Goal: Transaction & Acquisition: Purchase product/service

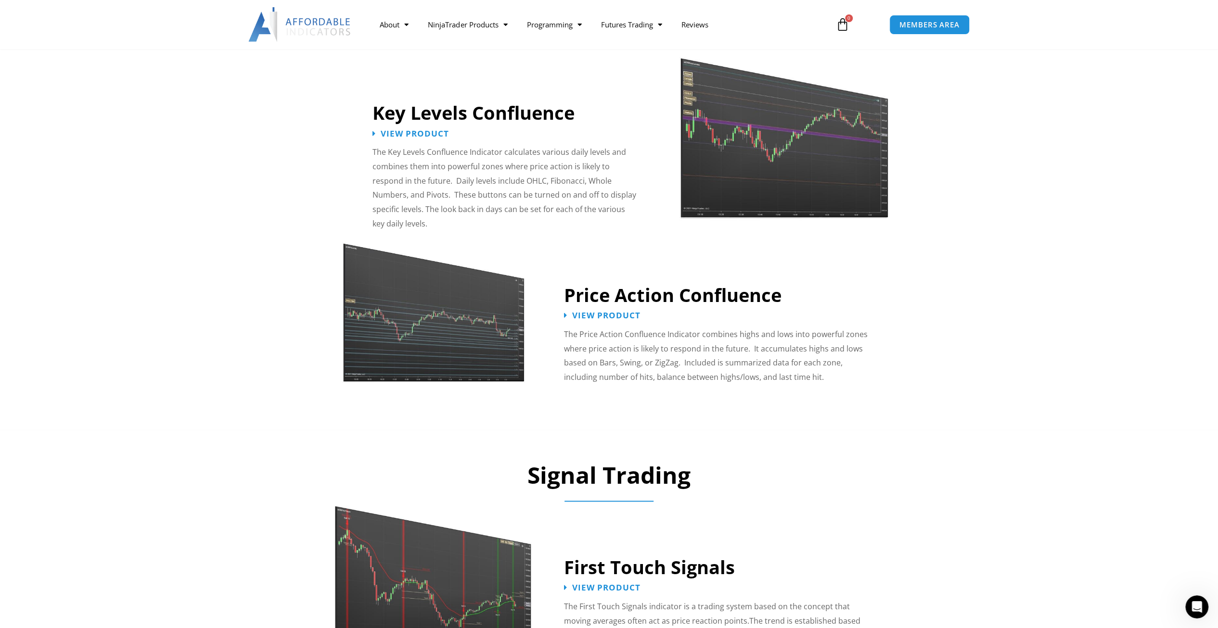
scroll to position [1155, 0]
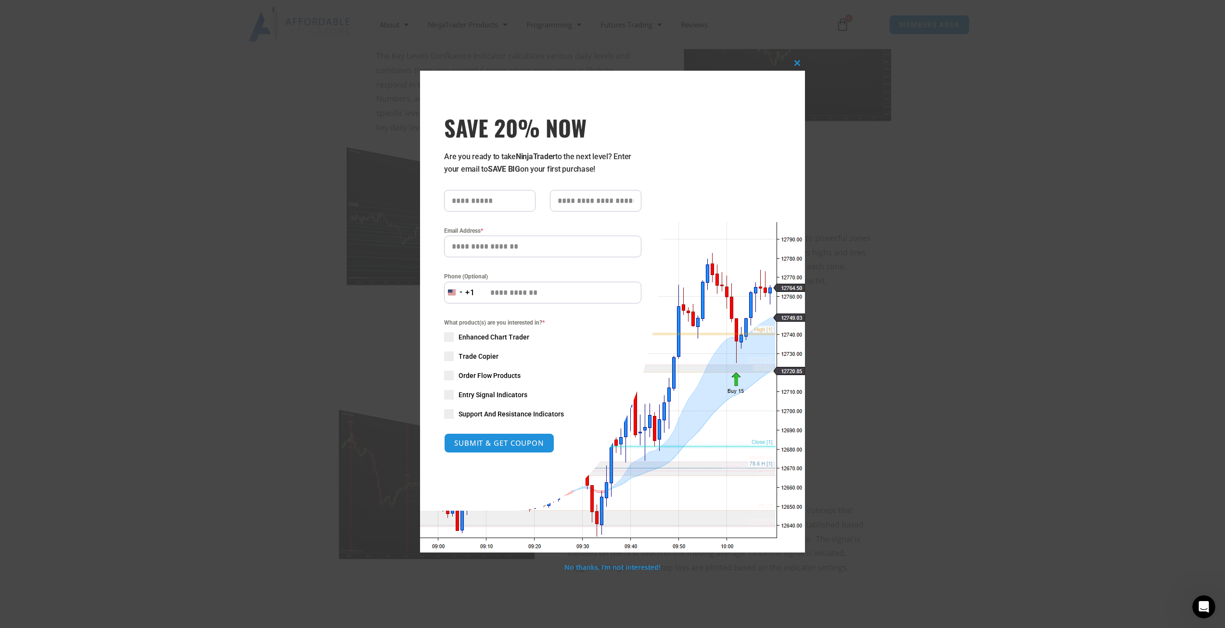
click at [394, 263] on div "Close this module SAVE 20% NOW Are you ready to take NinjaTrader to the next le…" at bounding box center [612, 314] width 1225 height 628
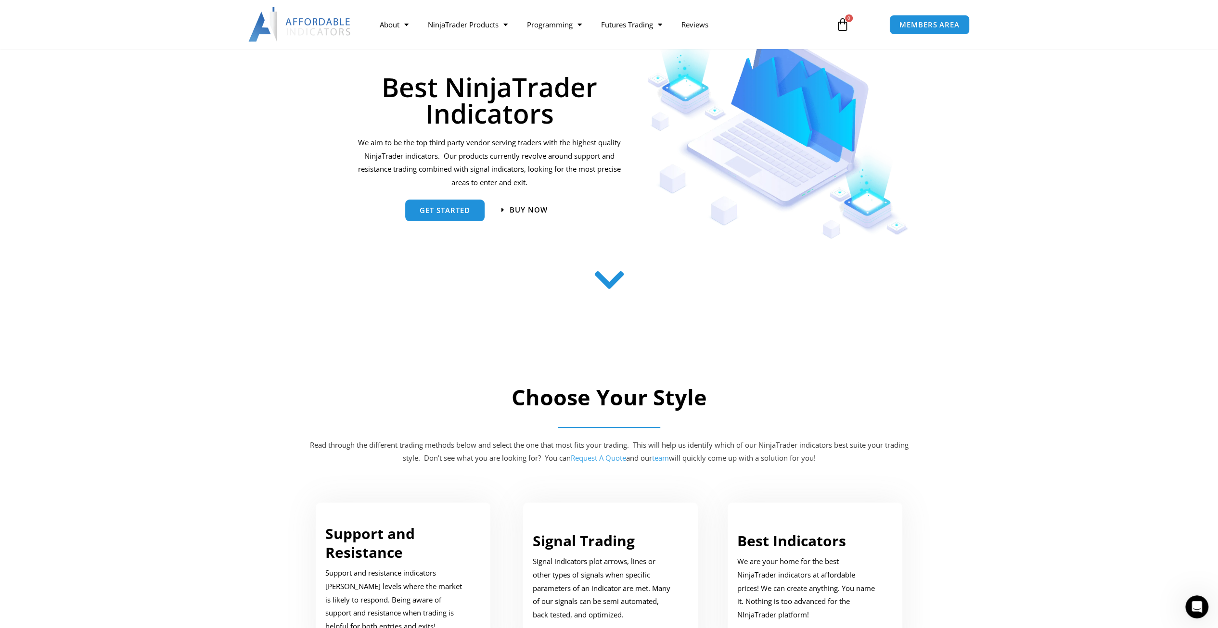
scroll to position [0, 0]
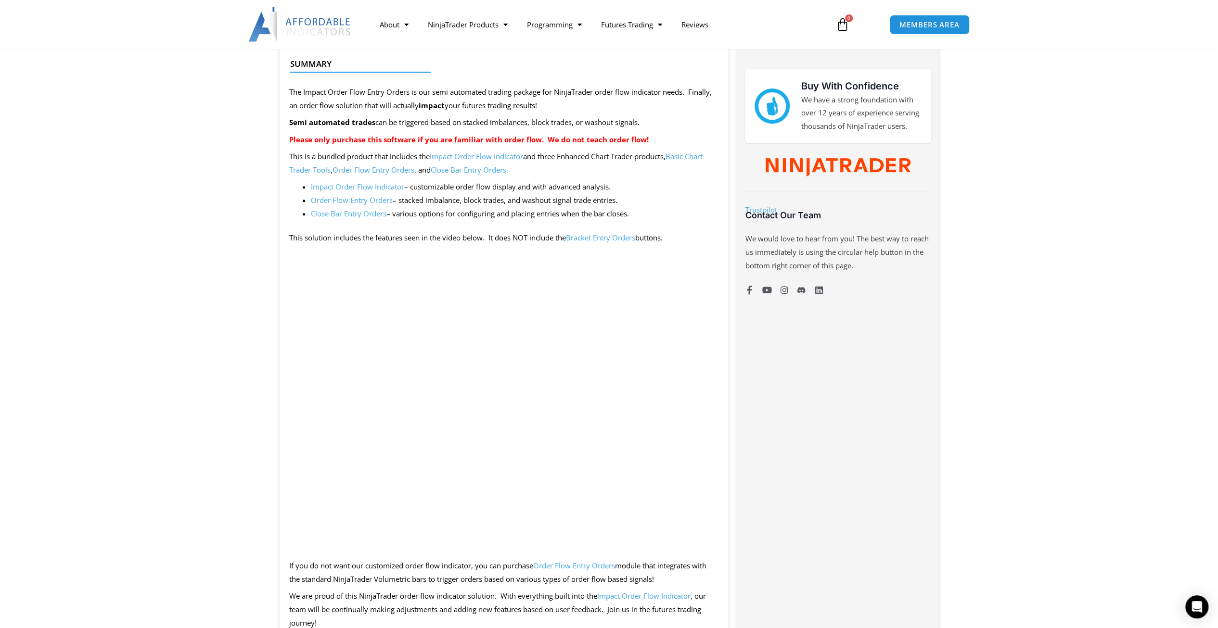
scroll to position [433, 0]
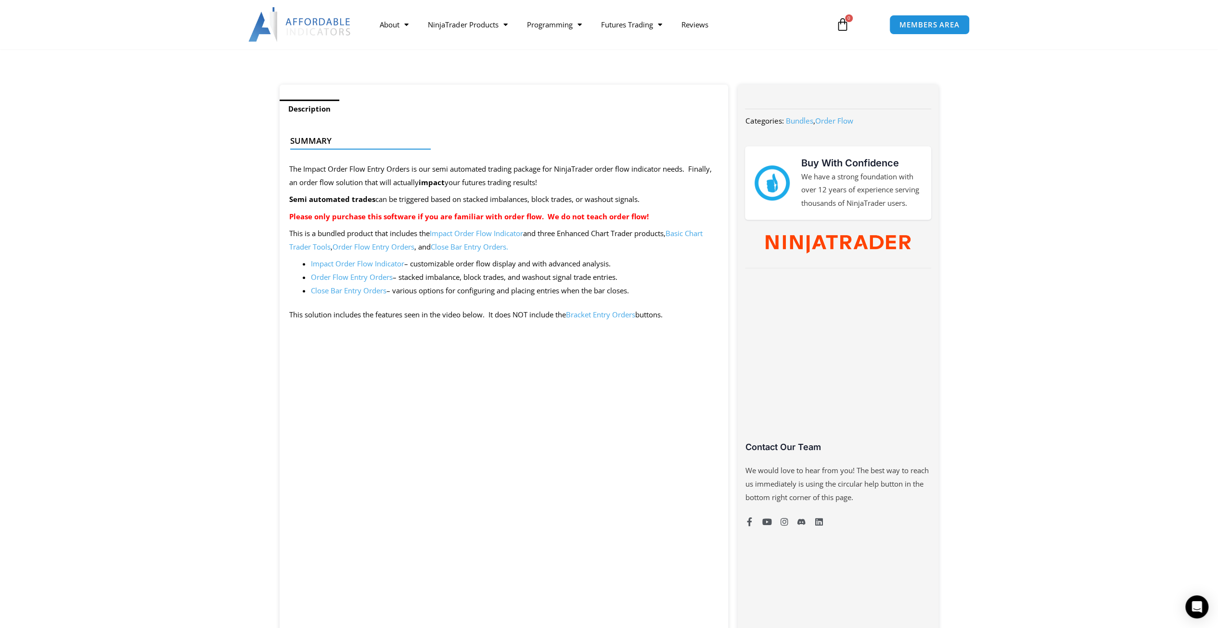
scroll to position [337, 0]
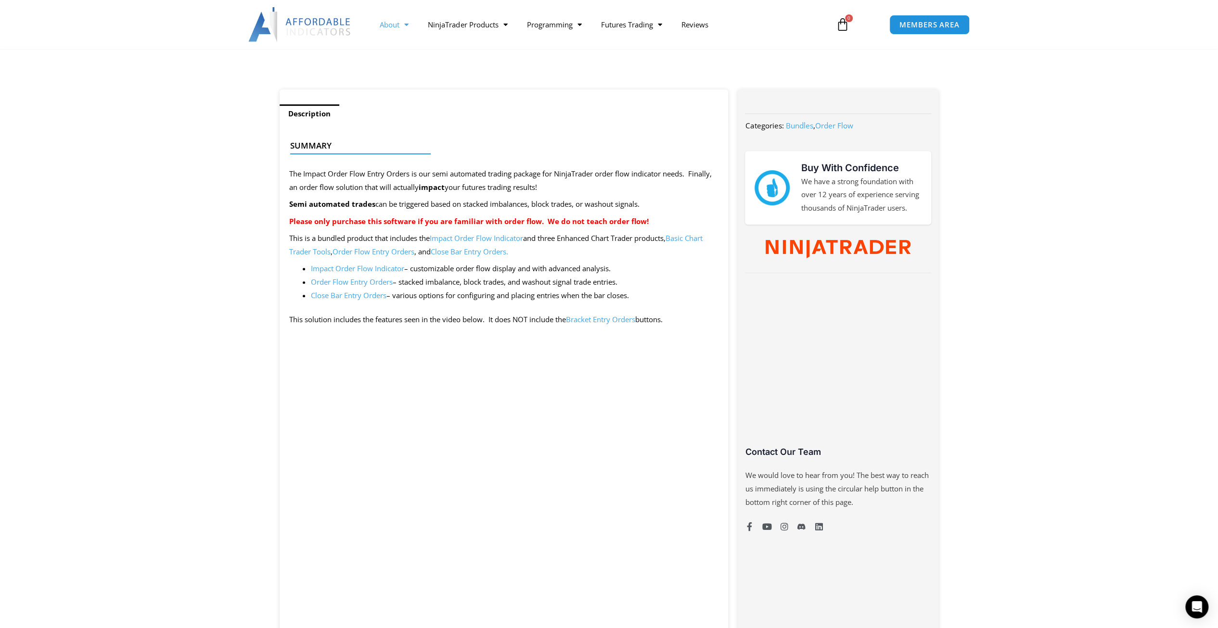
click at [394, 26] on link "About" at bounding box center [394, 24] width 48 height 22
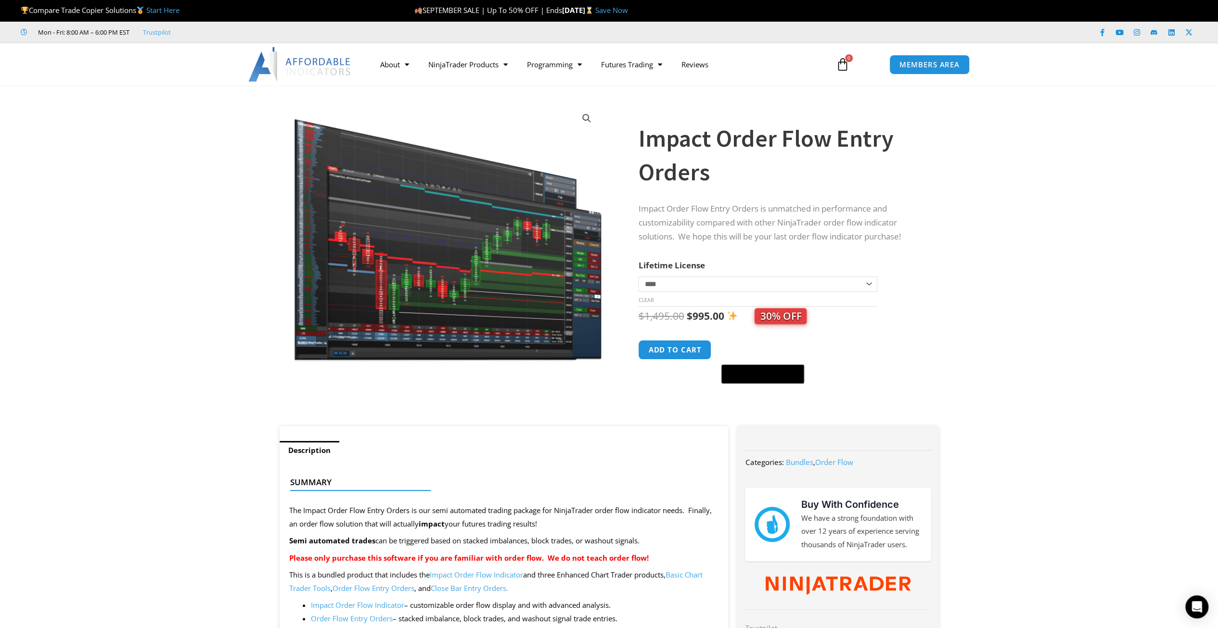
click at [685, 289] on select "**********" at bounding box center [757, 284] width 239 height 15
click at [721, 266] on th "Lifetime License" at bounding box center [757, 265] width 239 height 14
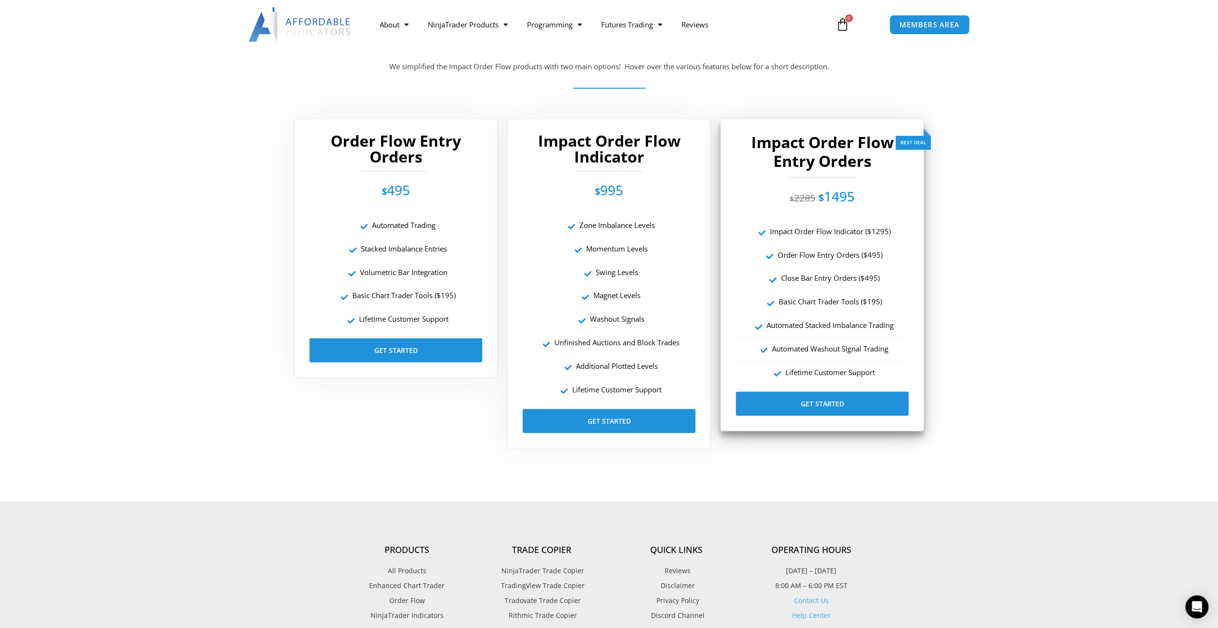
scroll to position [1684, 0]
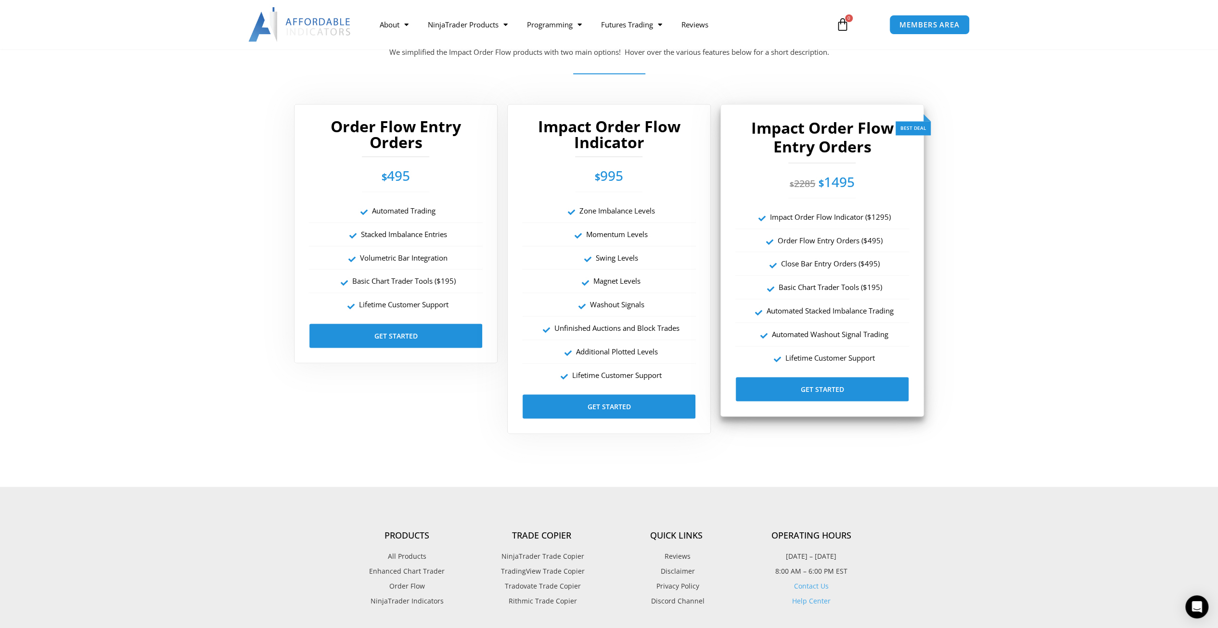
drag, startPoint x: 728, startPoint y: 223, endPoint x: 720, endPoint y: 223, distance: 7.7
click at [790, 390] on link "Get Started" at bounding box center [822, 389] width 174 height 25
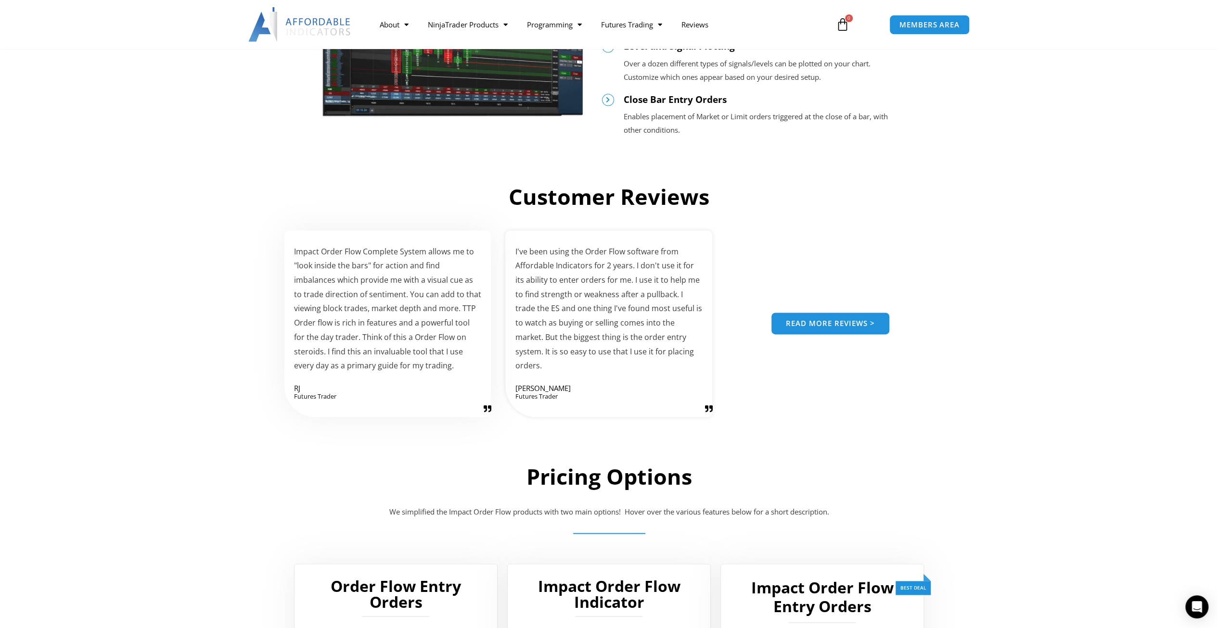
scroll to position [1191, 0]
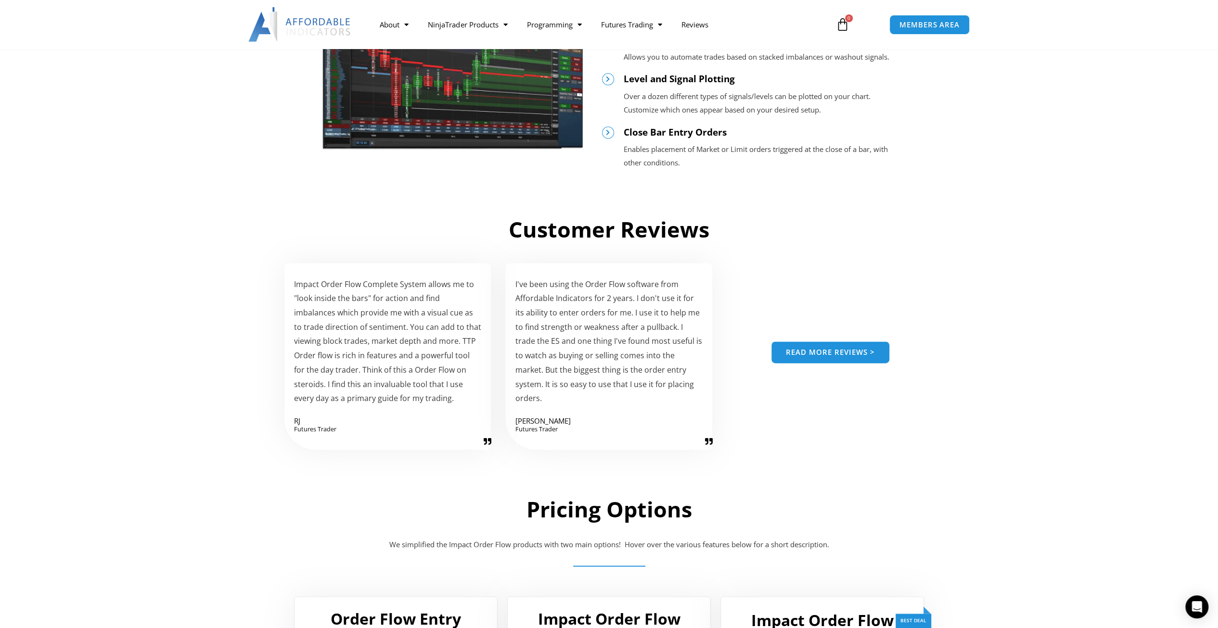
click at [800, 356] on span "Read more reviews >" at bounding box center [830, 353] width 89 height 7
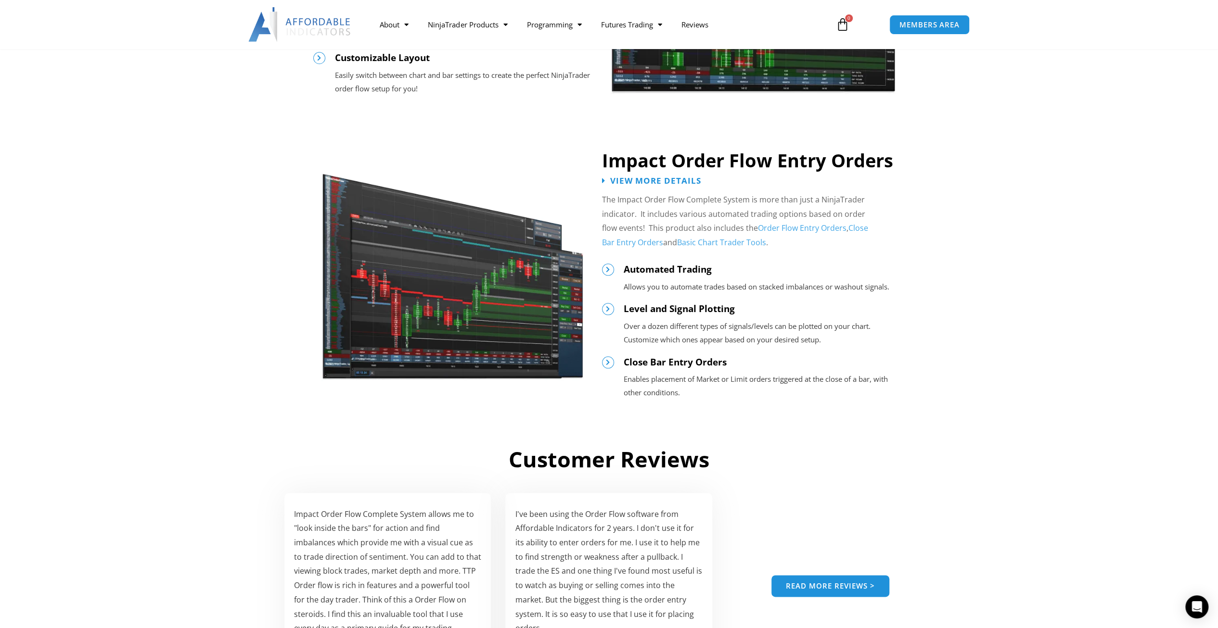
scroll to position [902, 0]
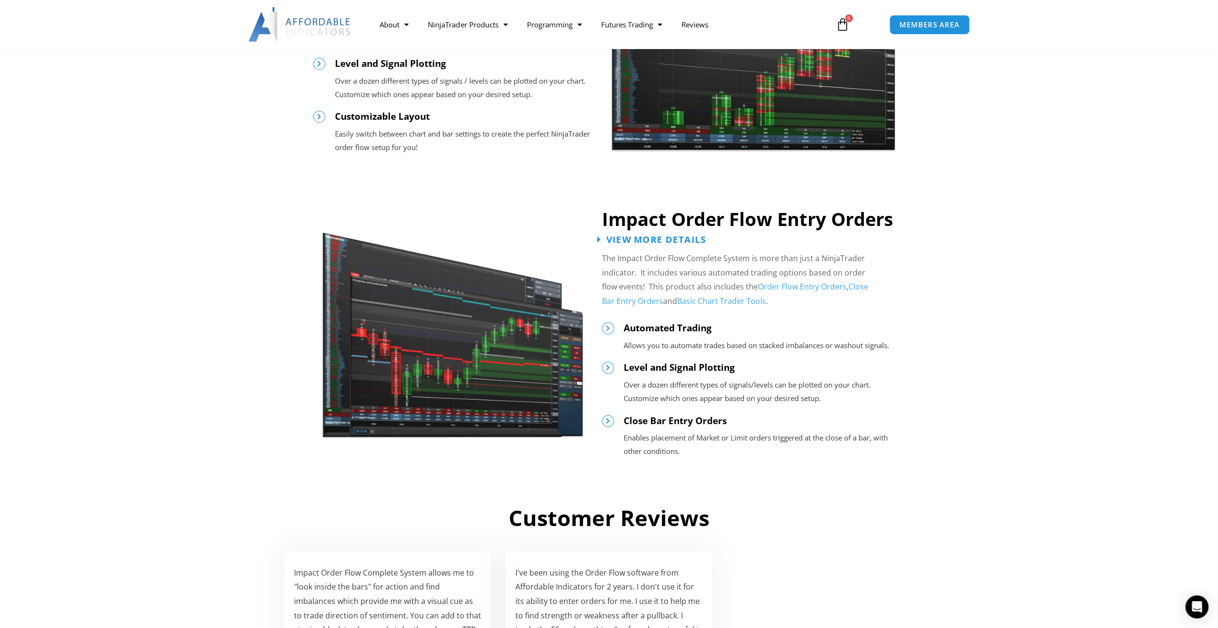
click at [677, 235] on span "View More Details" at bounding box center [656, 239] width 100 height 9
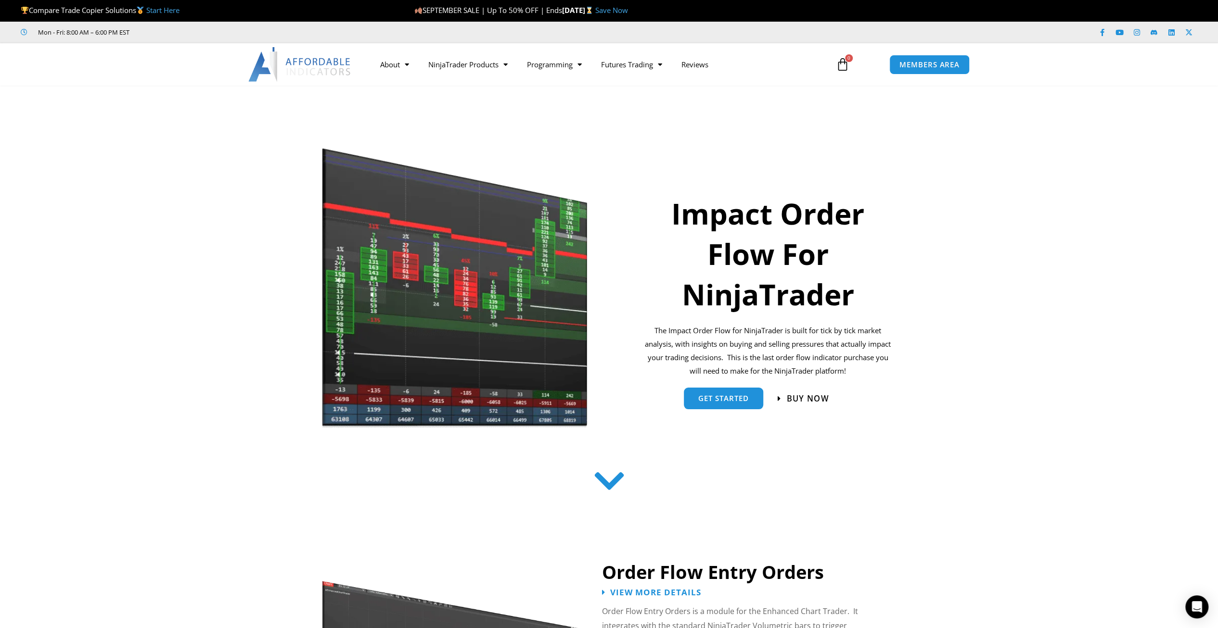
click at [799, 398] on span "Buy now" at bounding box center [808, 398] width 42 height 8
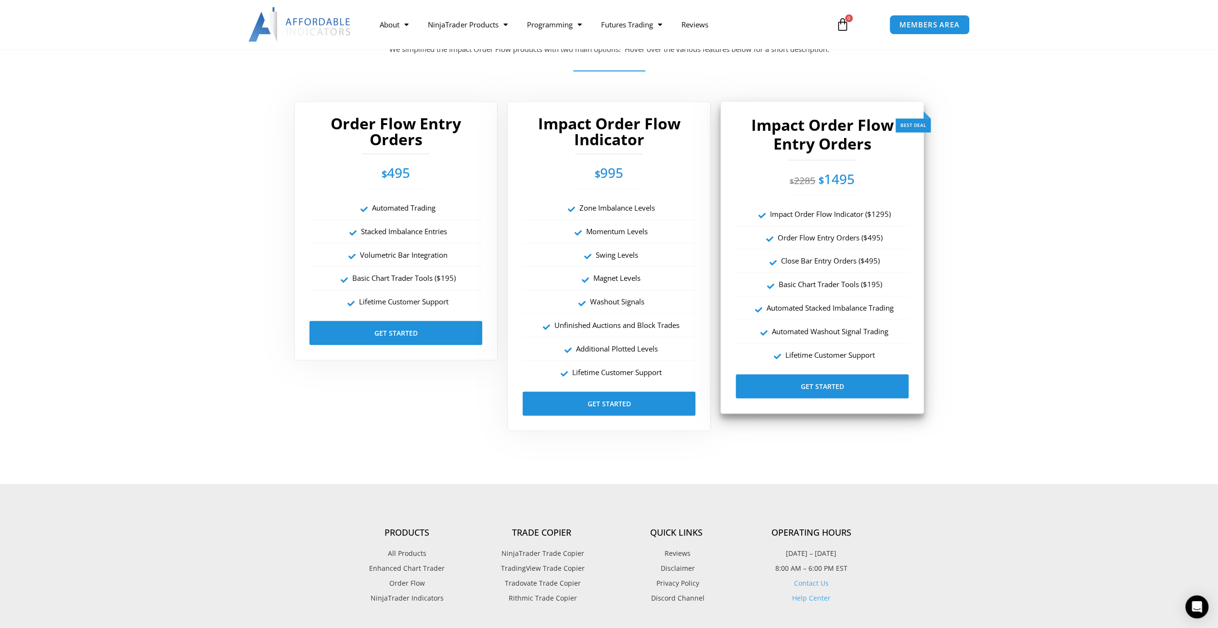
scroll to position [1687, 0]
click at [790, 387] on link "Get Started" at bounding box center [822, 386] width 174 height 25
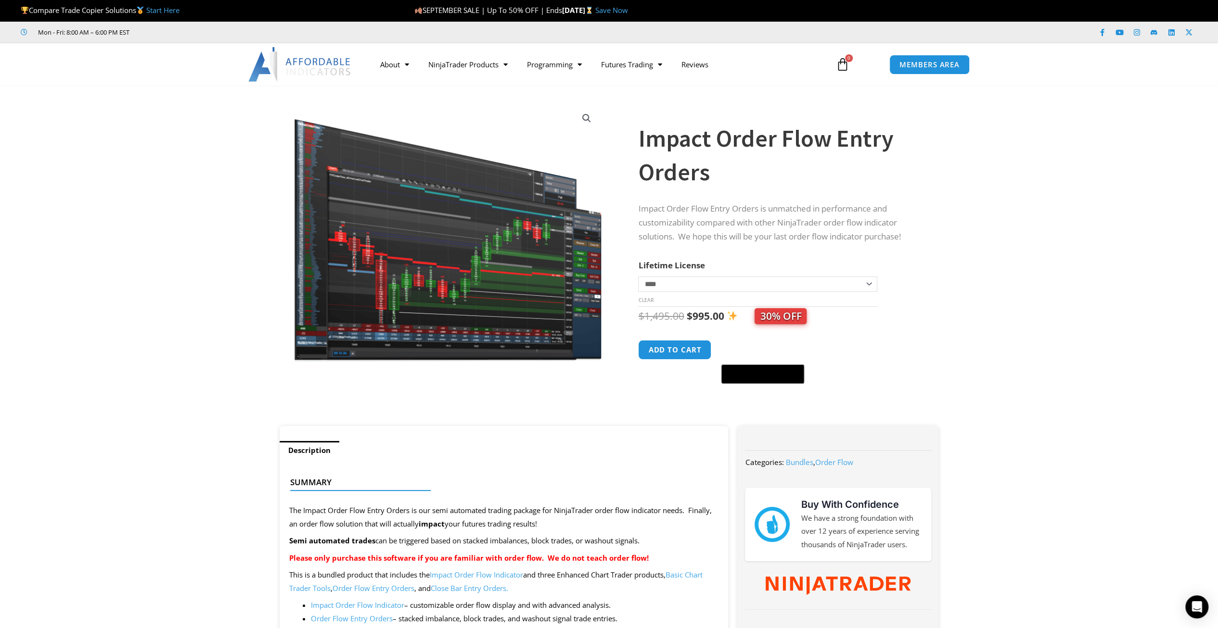
click at [673, 288] on select "**********" at bounding box center [757, 284] width 239 height 15
click at [724, 262] on th "Lifetime License" at bounding box center [757, 265] width 239 height 14
click at [468, 248] on img at bounding box center [448, 233] width 312 height 263
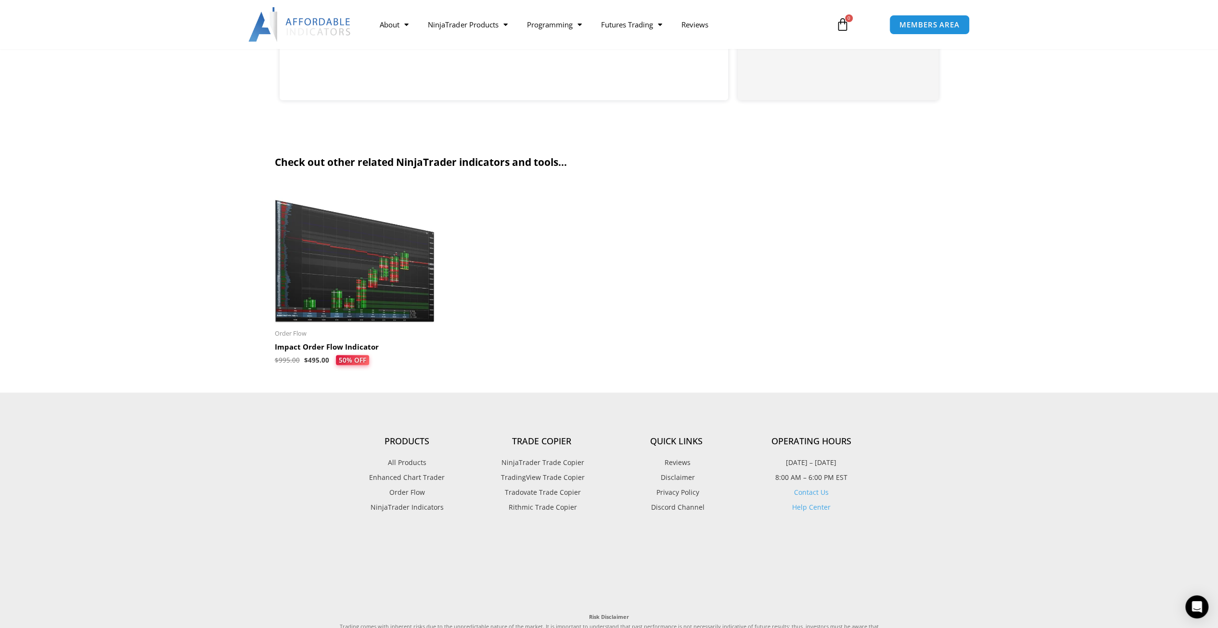
scroll to position [1828, 0]
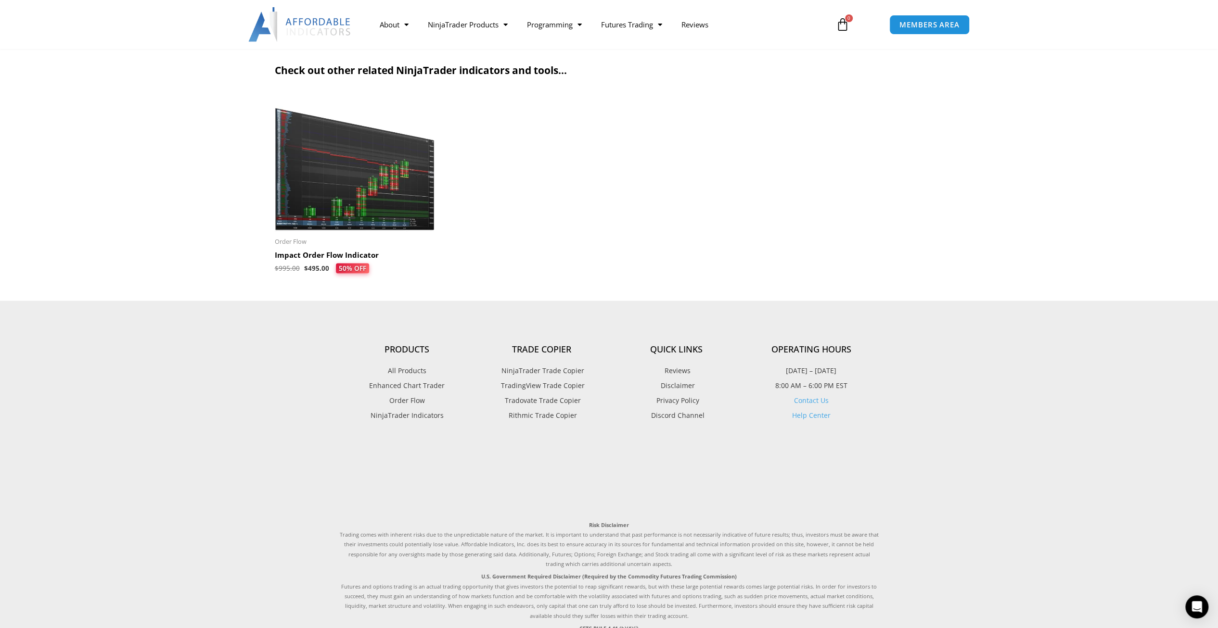
click at [332, 255] on h2 "Impact Order Flow Indicator" at bounding box center [355, 256] width 160 height 10
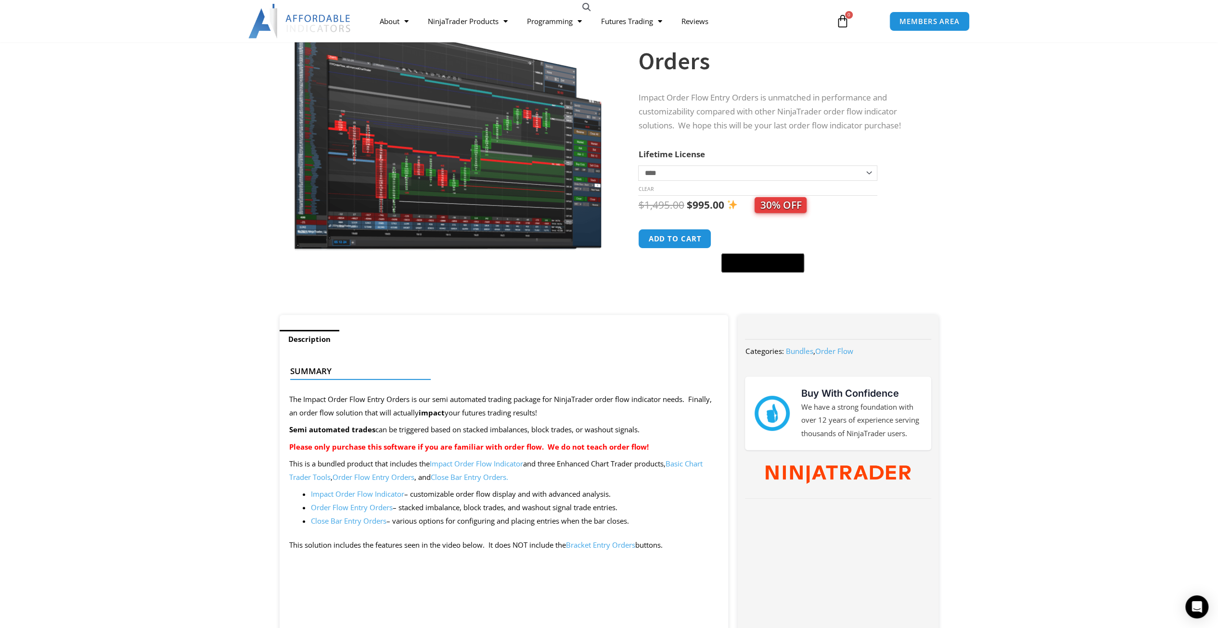
scroll to position [96, 0]
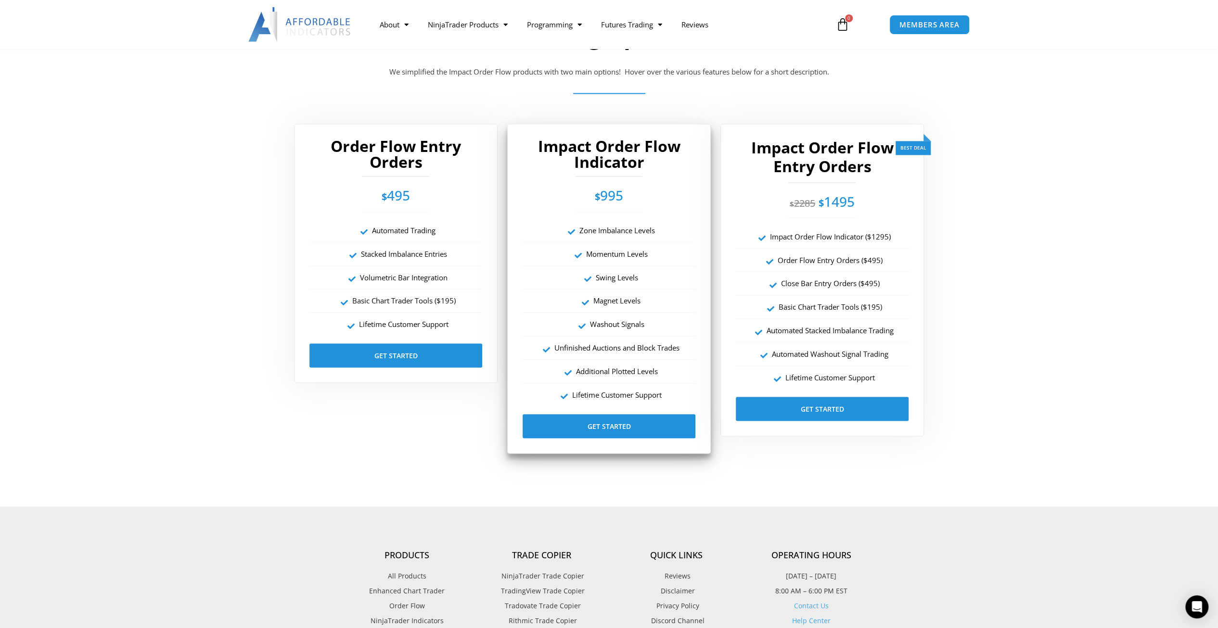
scroll to position [1687, 0]
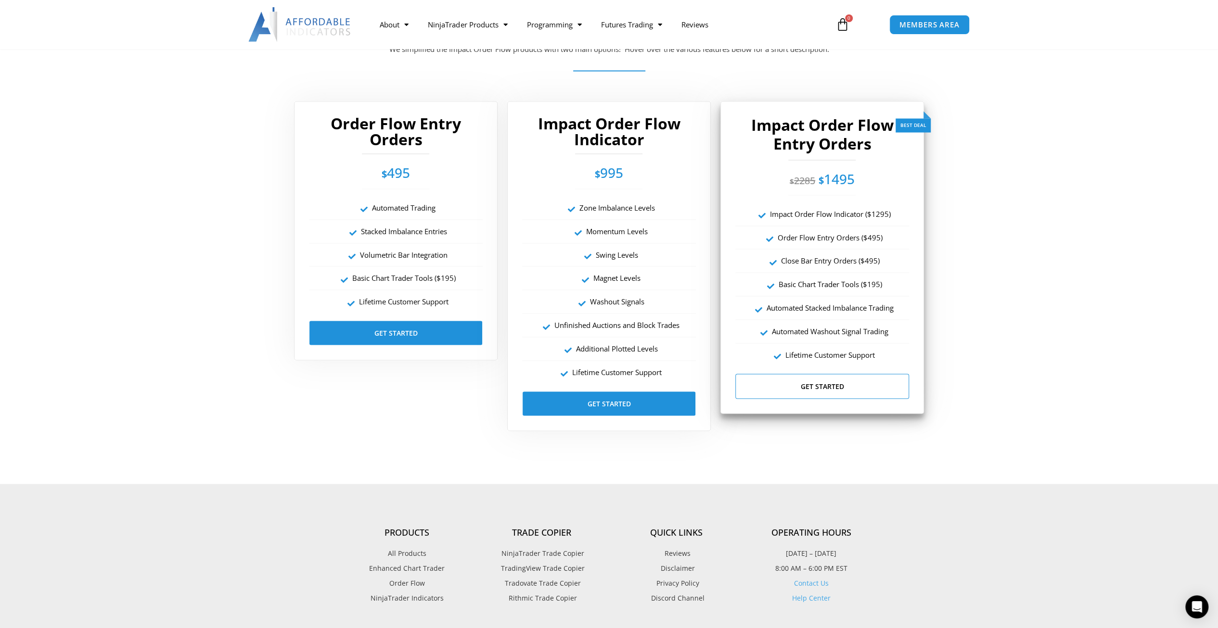
click at [825, 381] on link "Get Started" at bounding box center [822, 386] width 174 height 25
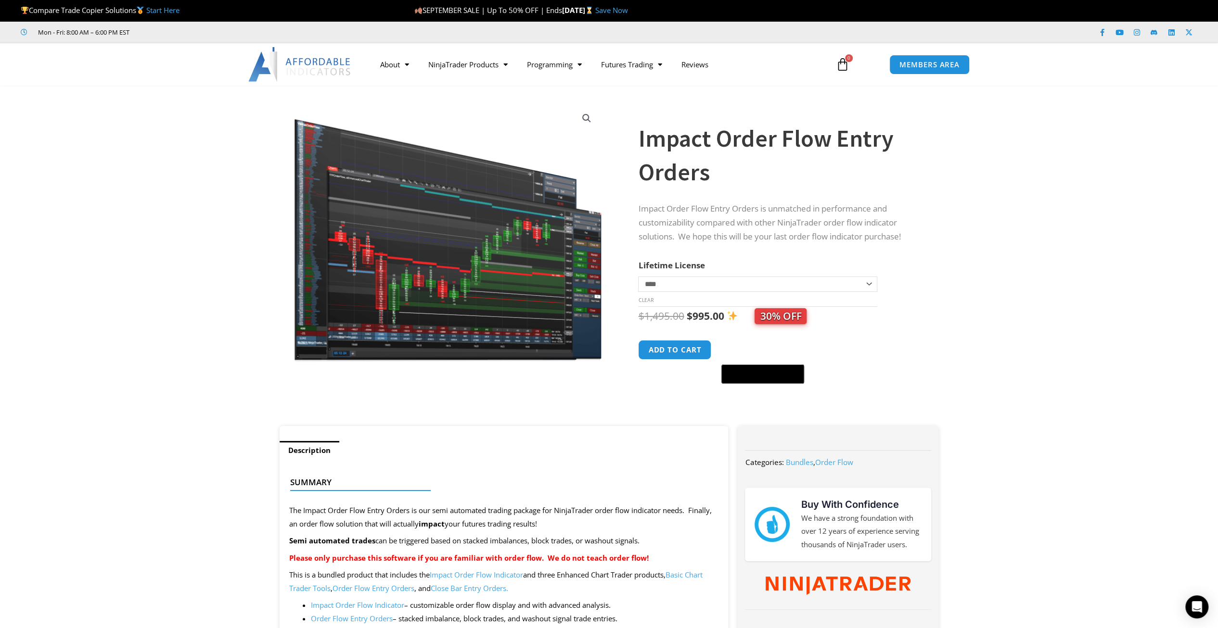
click at [712, 140] on h1 "Impact Order Flow Entry Orders" at bounding box center [778, 155] width 281 height 67
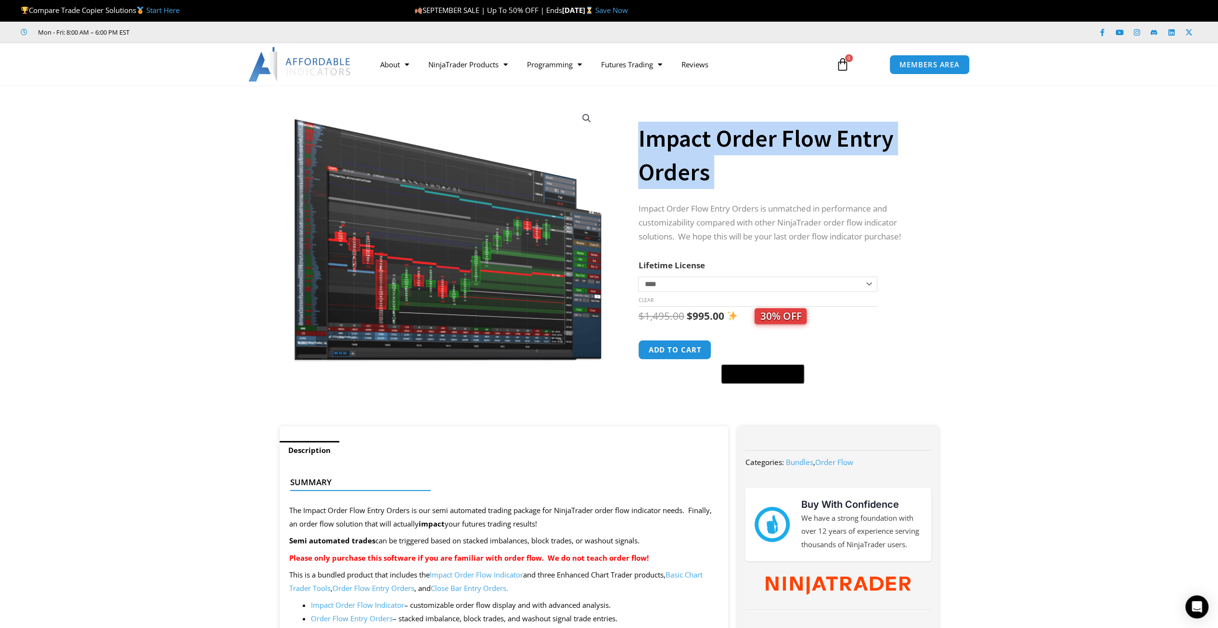
click at [712, 140] on h1 "Impact Order Flow Entry Orders" at bounding box center [778, 155] width 281 height 67
